Goal: Information Seeking & Learning: Learn about a topic

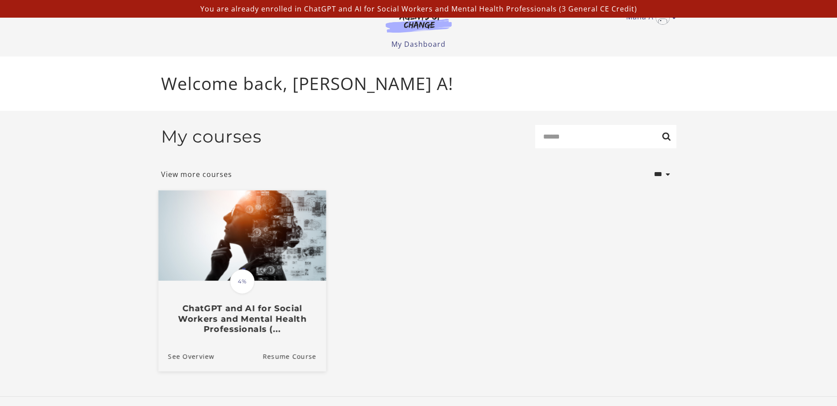
click at [249, 269] on img at bounding box center [242, 235] width 168 height 90
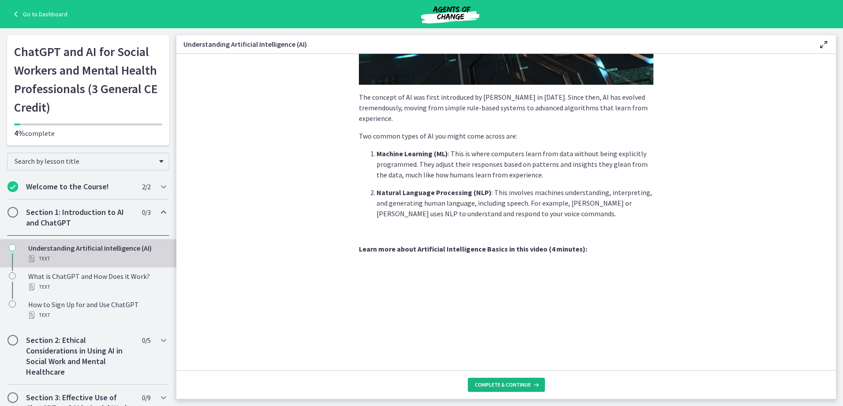
scroll to position [332, 0]
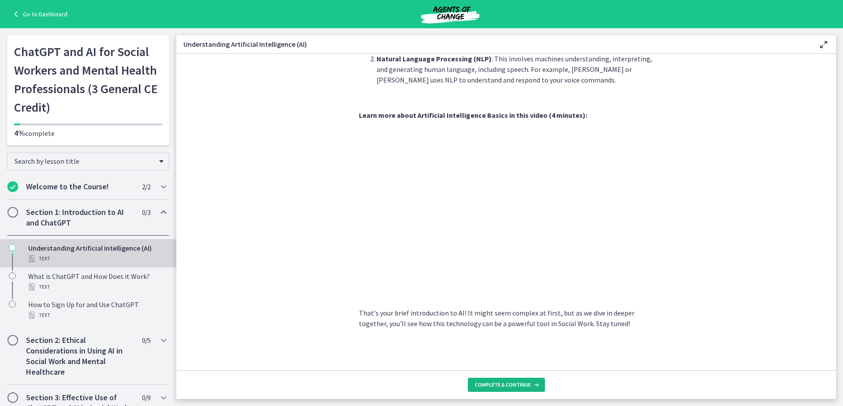
click at [491, 386] on span "Complete & continue" at bounding box center [503, 384] width 56 height 7
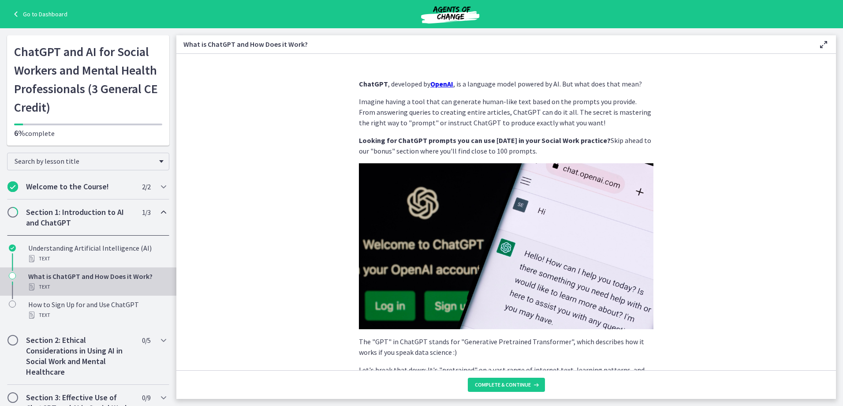
click at [7, 212] on span "Chapters" at bounding box center [12, 212] width 11 height 11
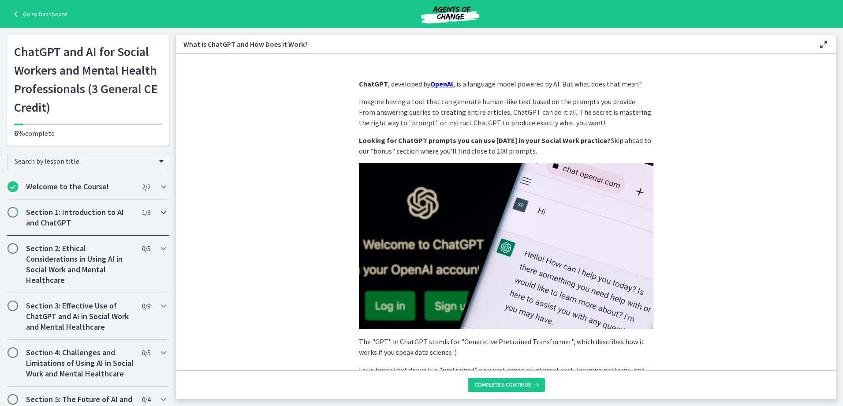
click at [7, 212] on span "Chapters" at bounding box center [12, 212] width 11 height 11
